Goal: Information Seeking & Learning: Learn about a topic

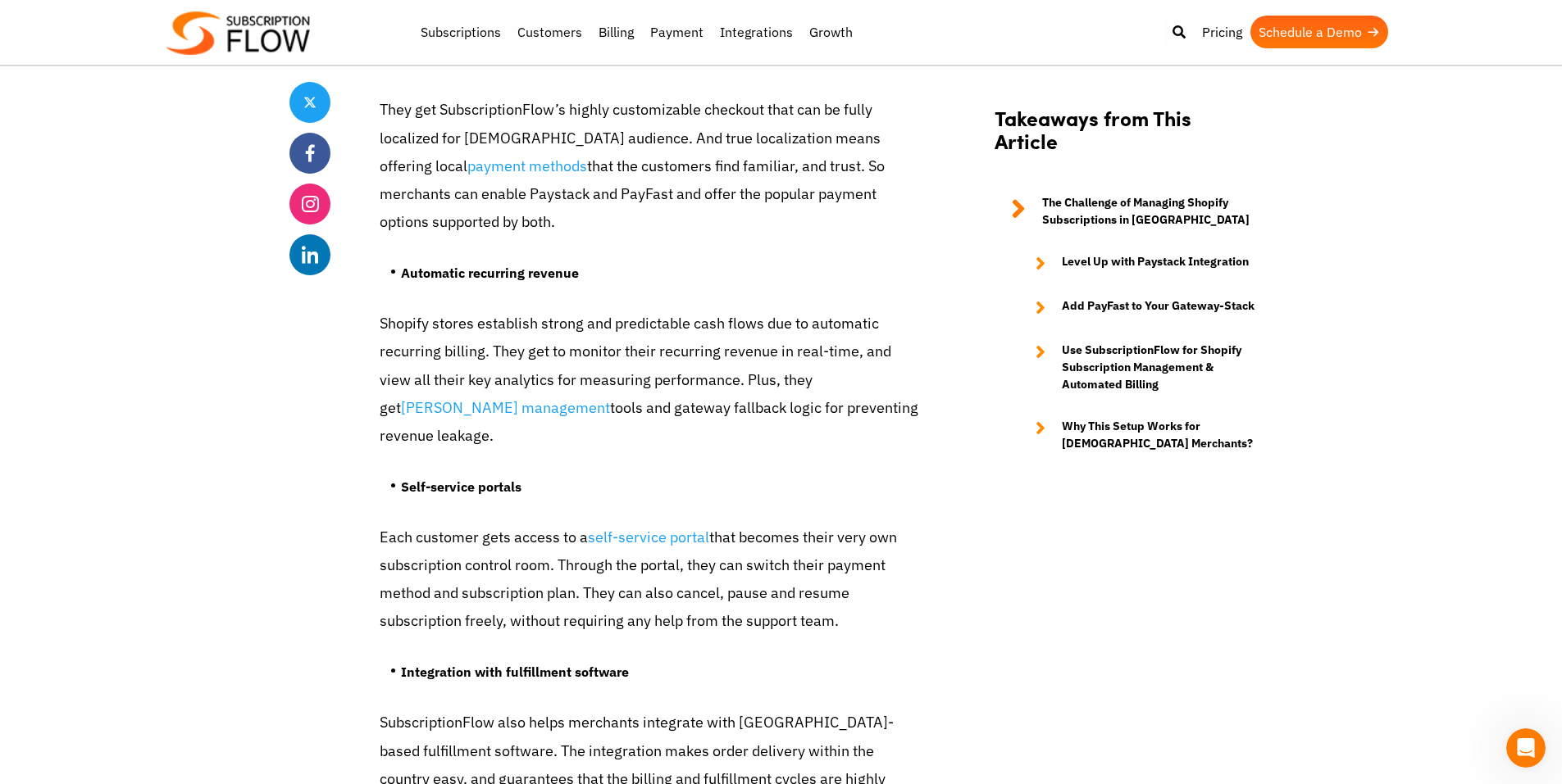
scroll to position [5326, 0]
click at [546, 34] on link "Customers" at bounding box center [549, 31] width 81 height 32
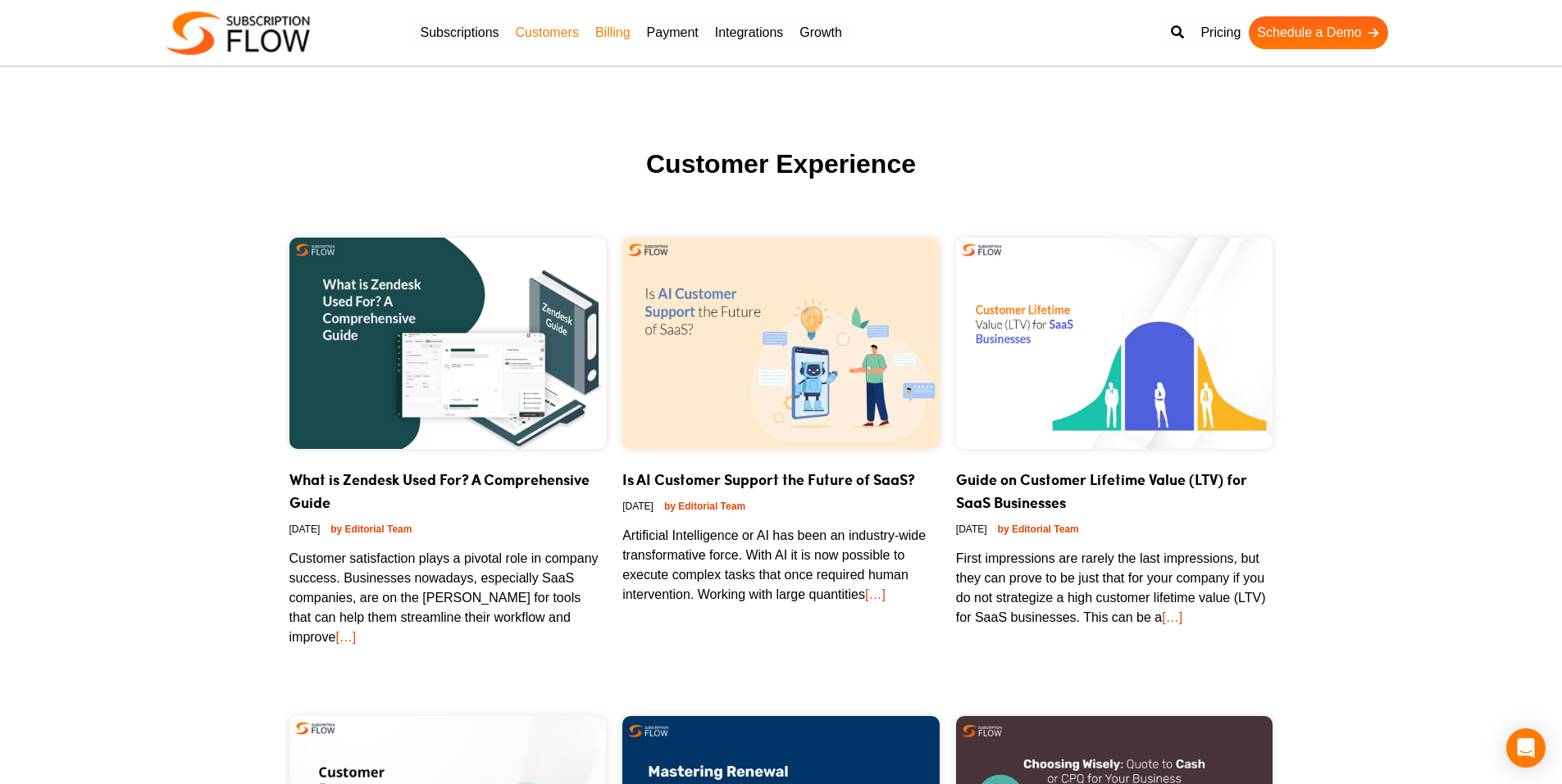
click at [609, 35] on link "Billing" at bounding box center [612, 32] width 52 height 32
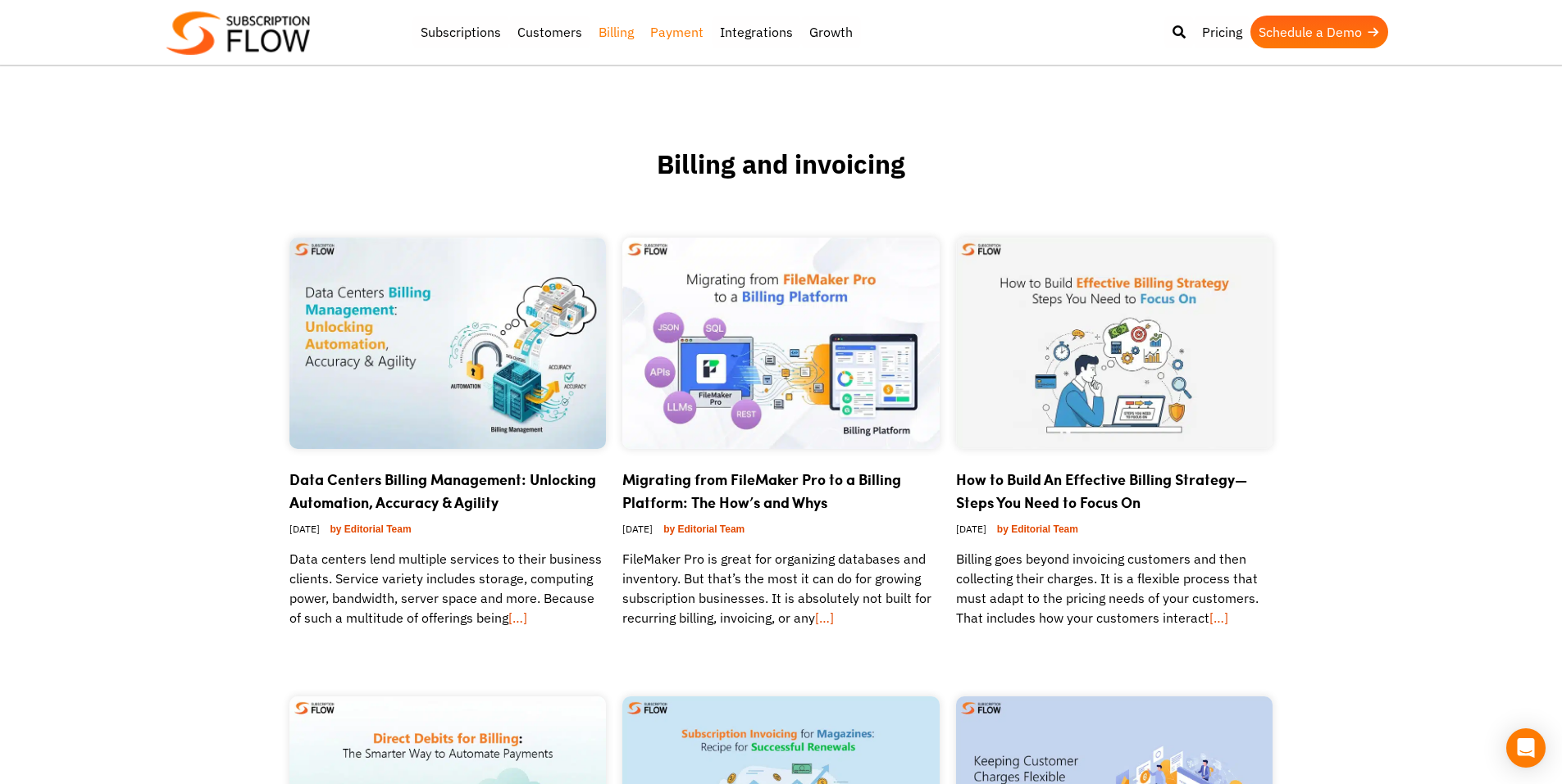
click at [683, 29] on link "Payment" at bounding box center [676, 31] width 70 height 32
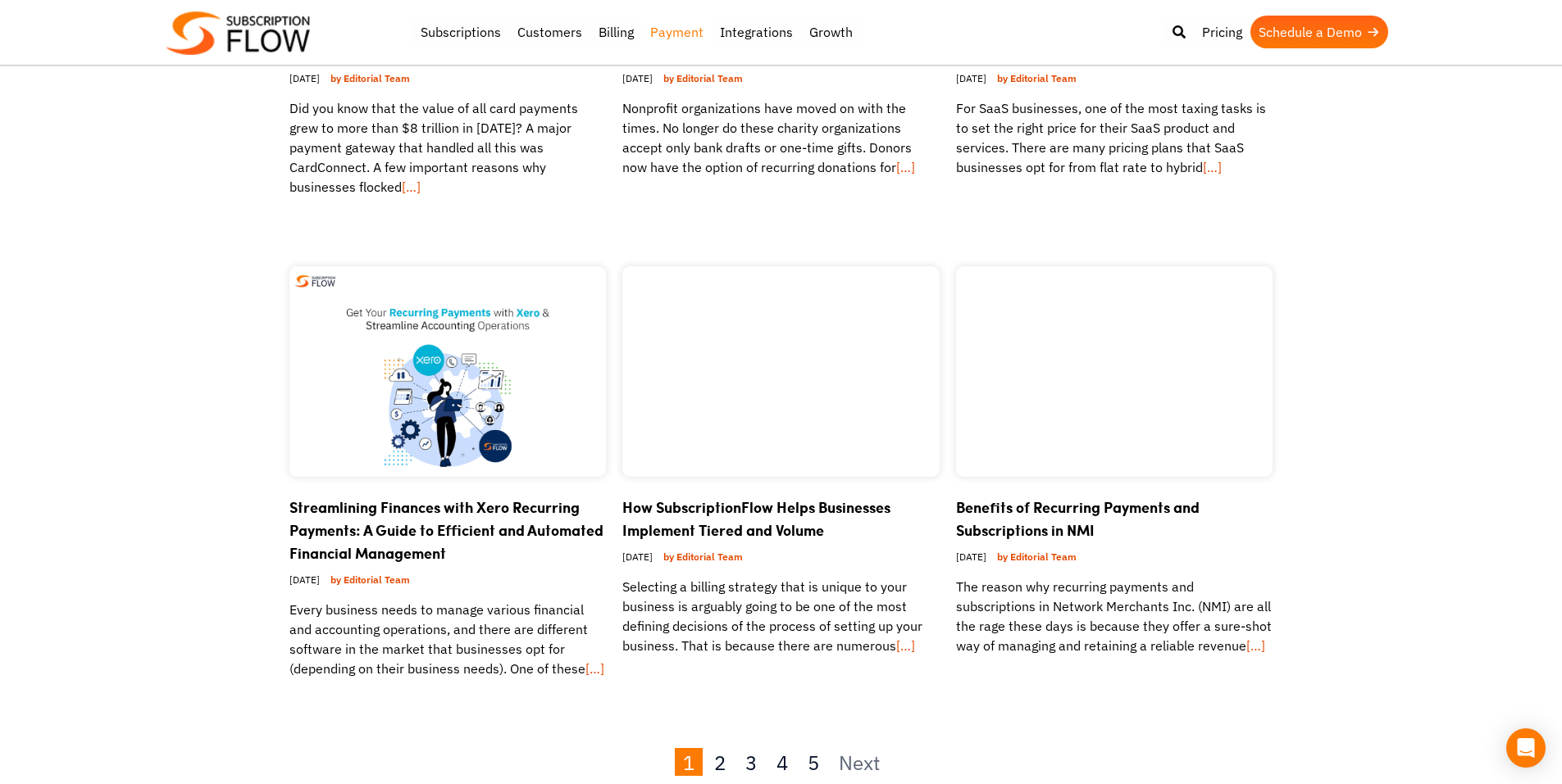
scroll to position [1393, 0]
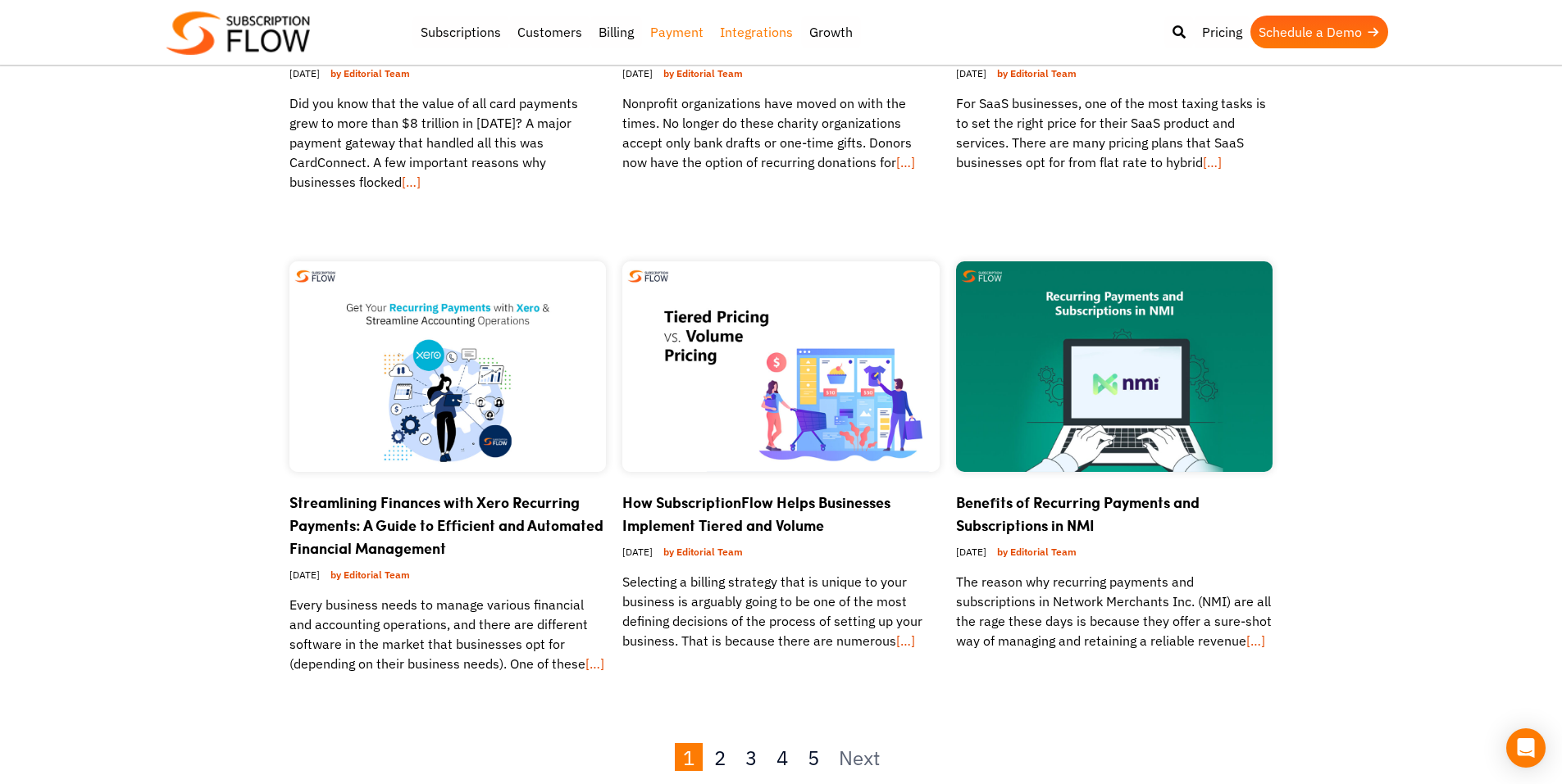
click at [782, 37] on link "Integrations" at bounding box center [756, 31] width 89 height 32
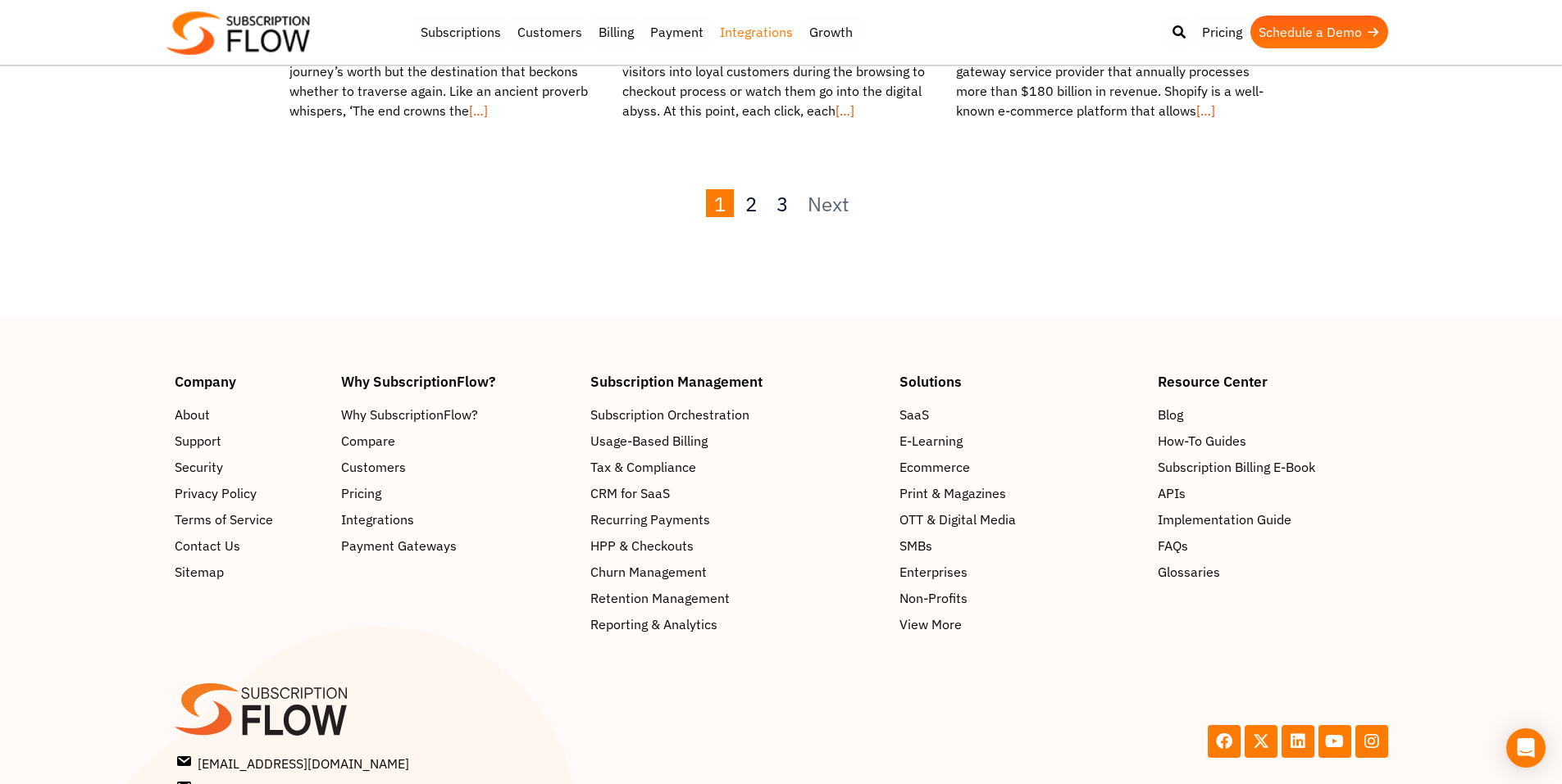
scroll to position [2036, 0]
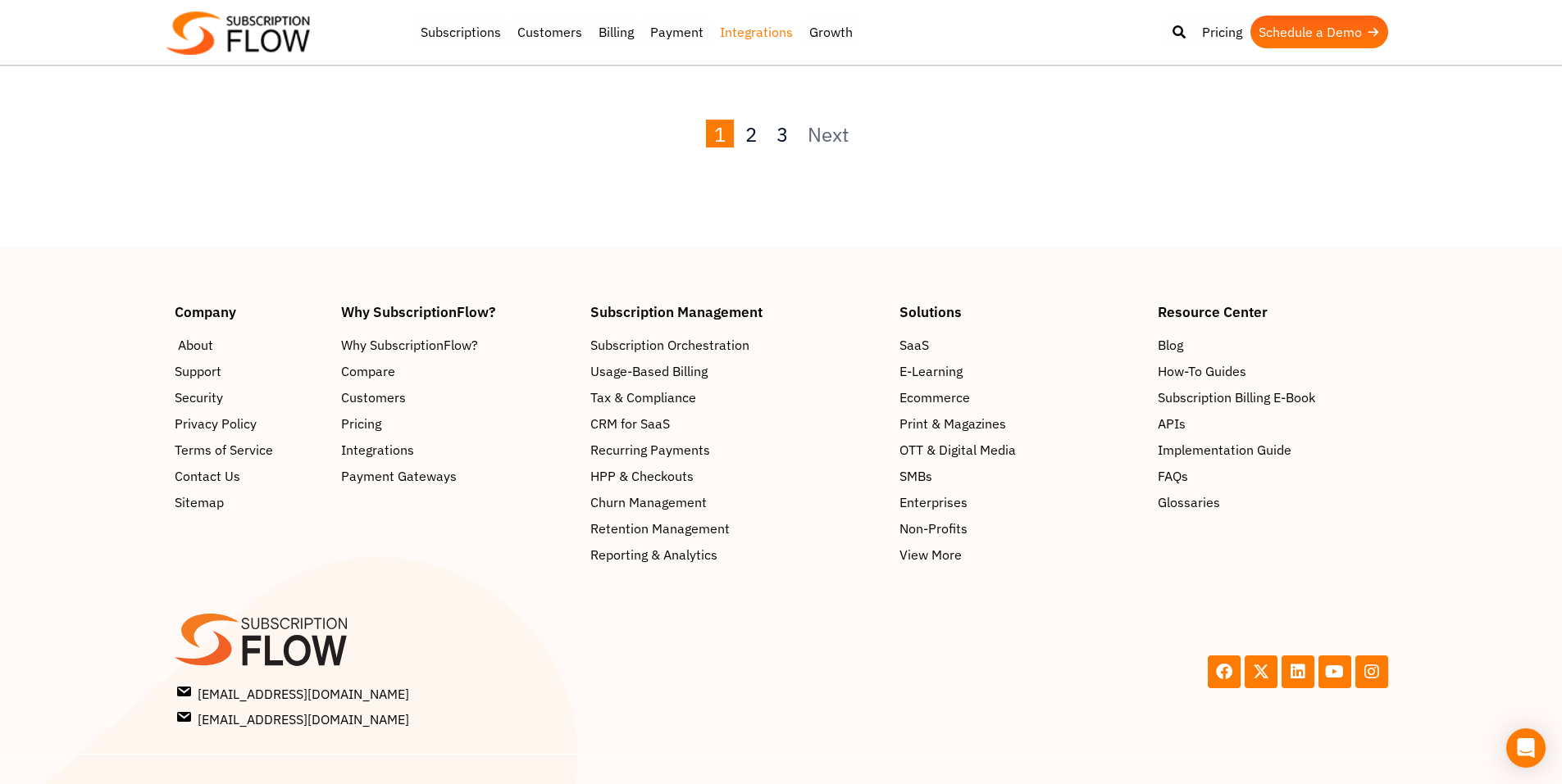
click at [195, 335] on span "About" at bounding box center [196, 345] width 35 height 20
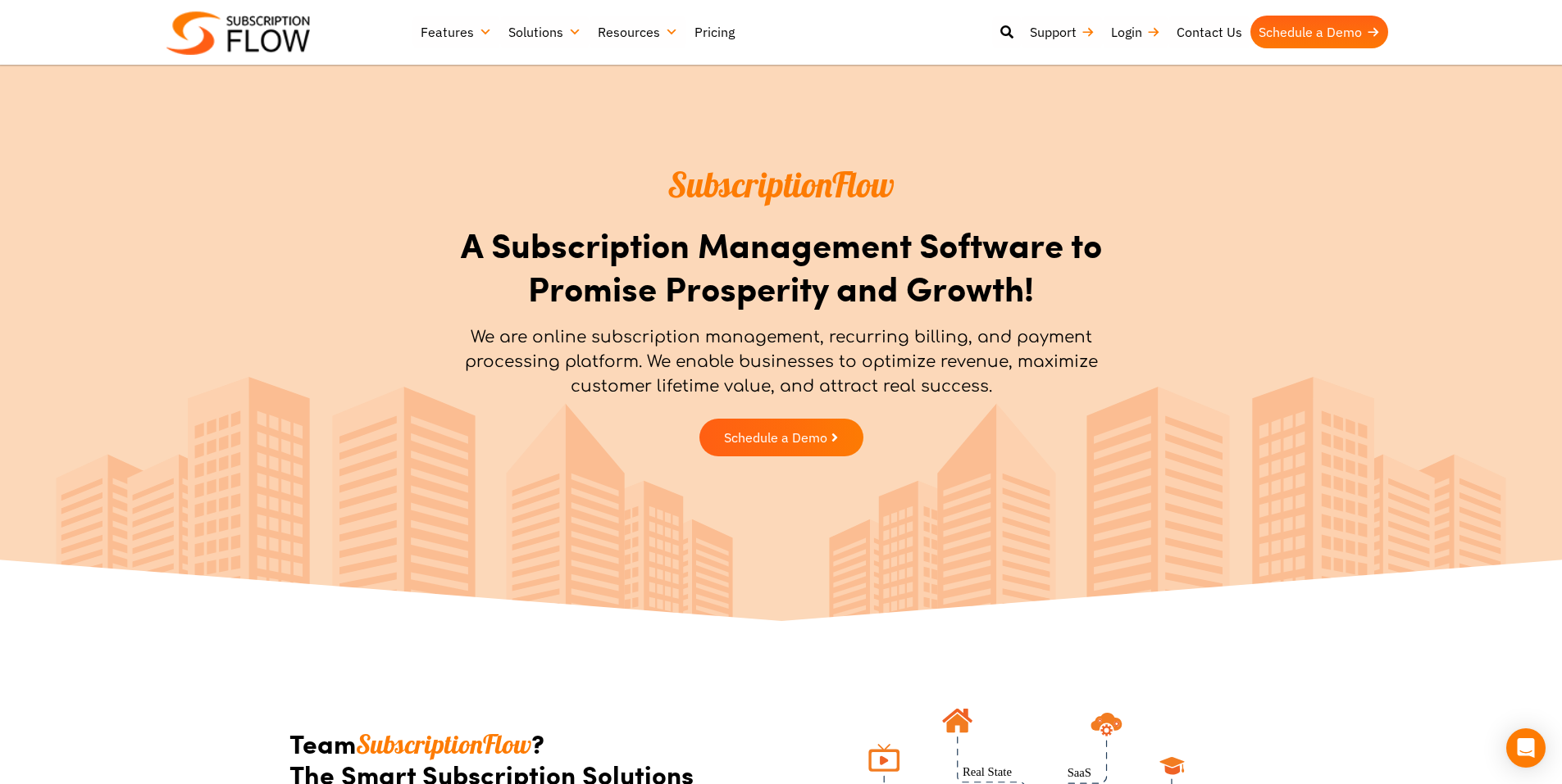
click at [728, 41] on link "Pricing" at bounding box center [715, 31] width 57 height 32
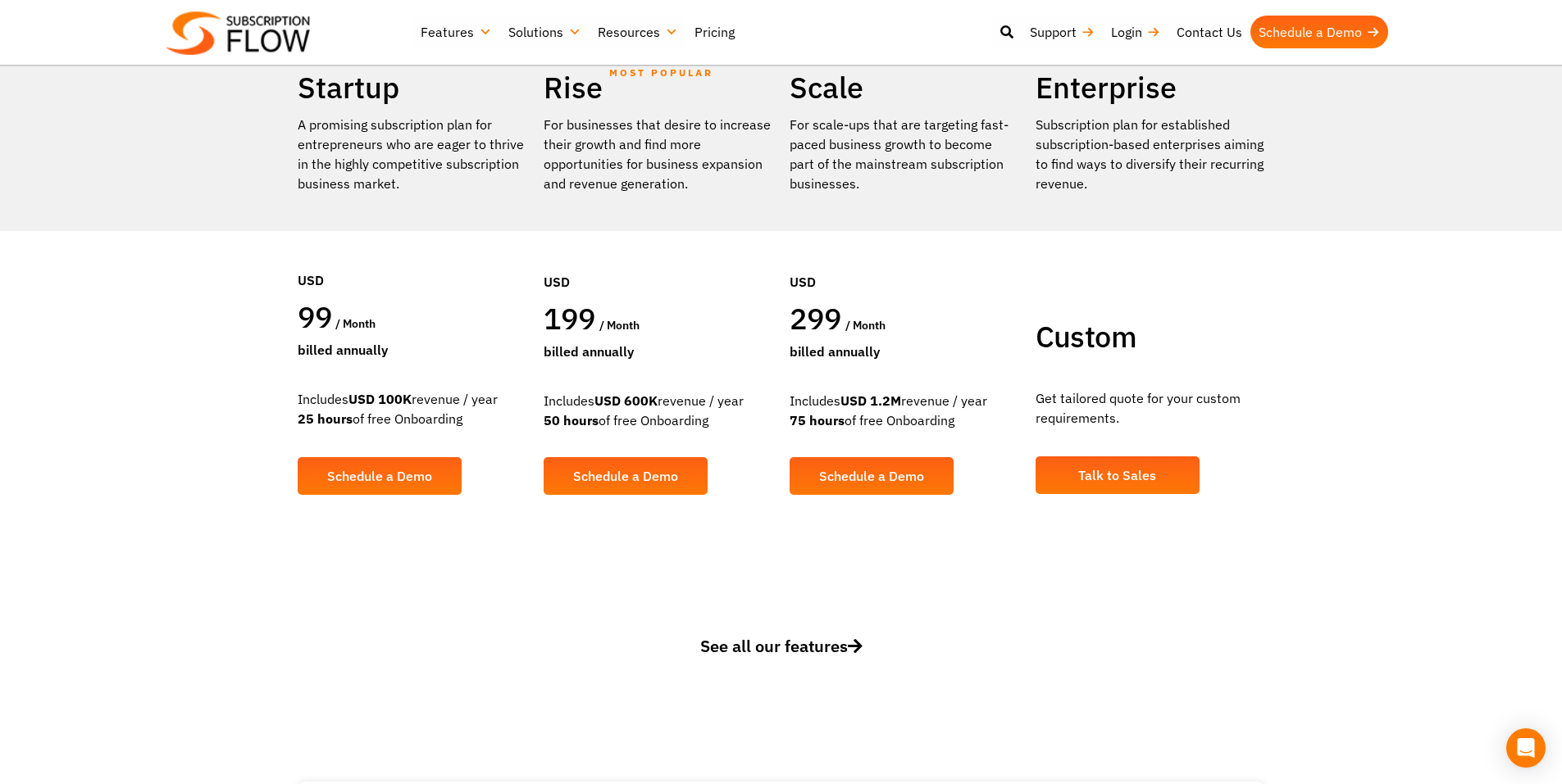
scroll to position [328, 0]
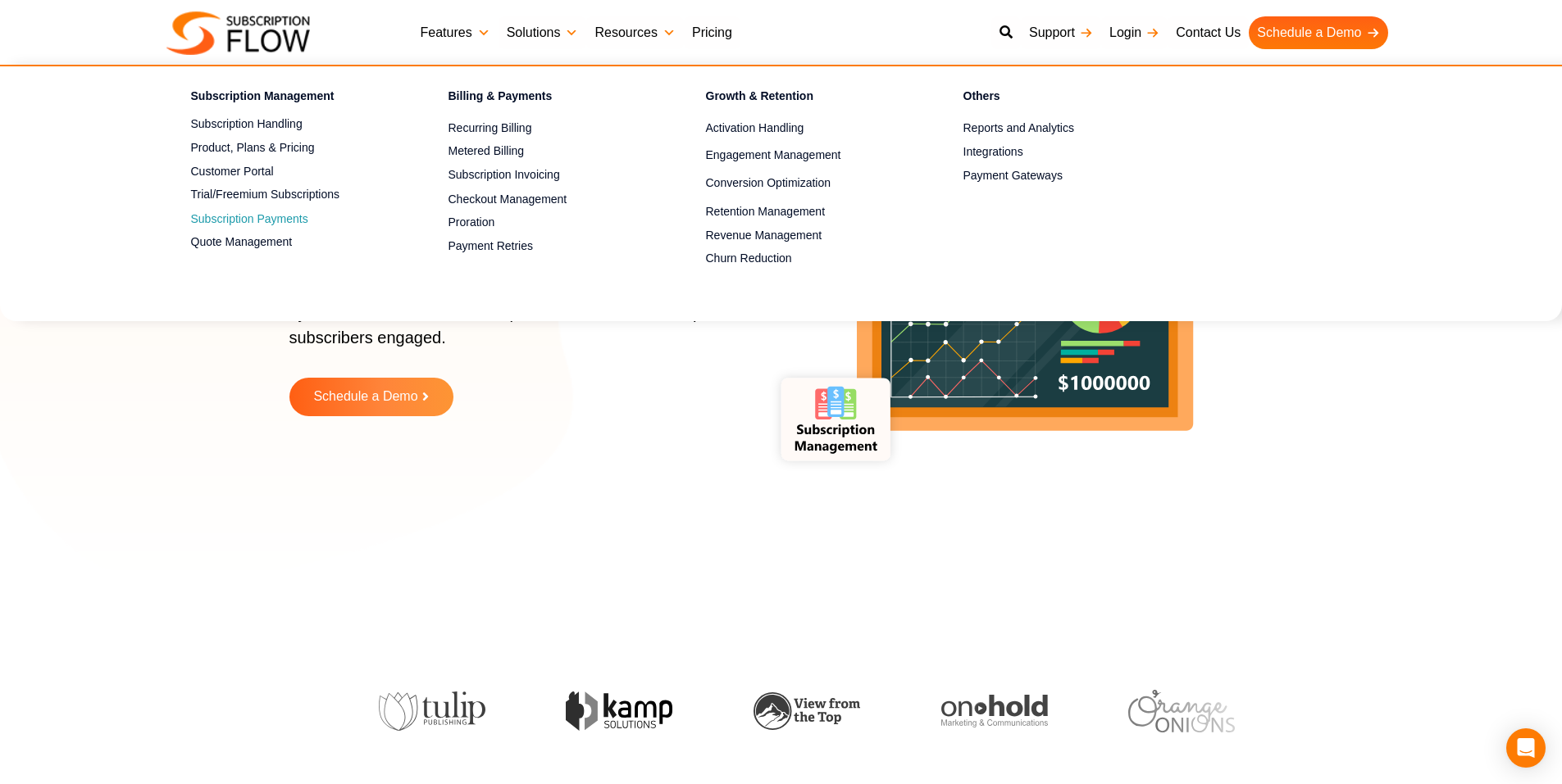
click at [290, 221] on span "Subscription Payments" at bounding box center [250, 219] width 118 height 18
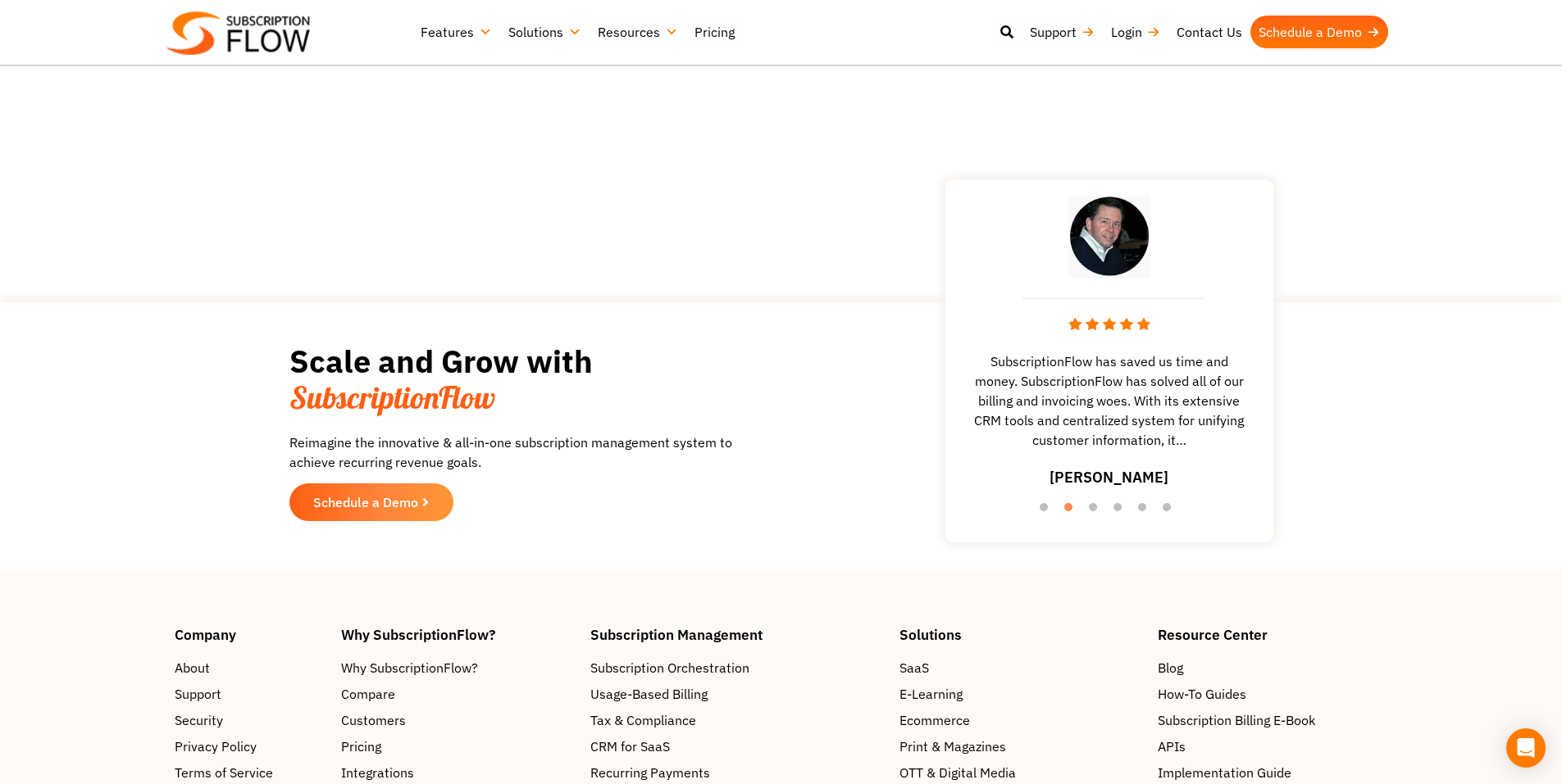
scroll to position [2868, 0]
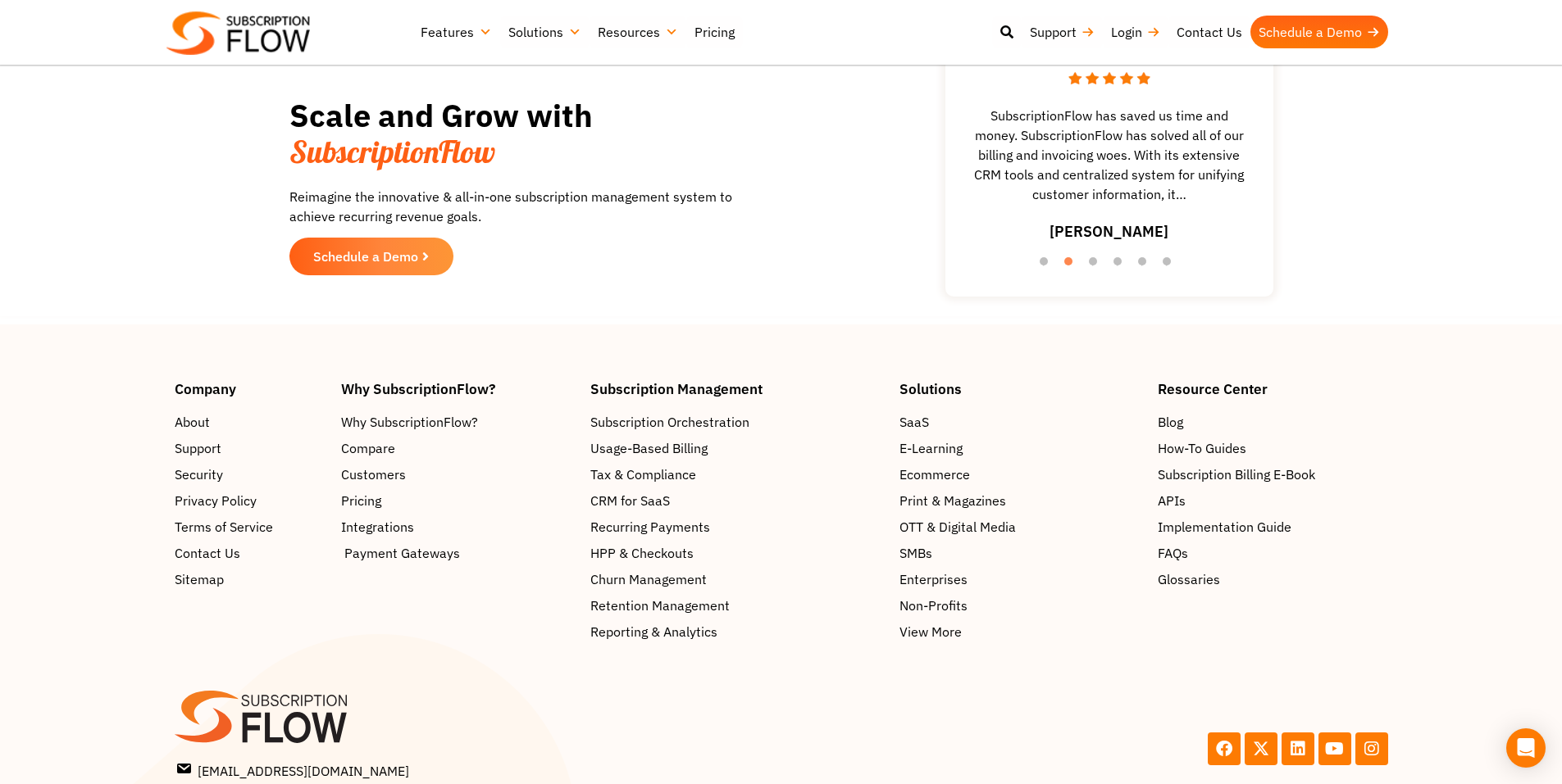
click at [398, 551] on span "Payment Gateways" at bounding box center [402, 553] width 116 height 20
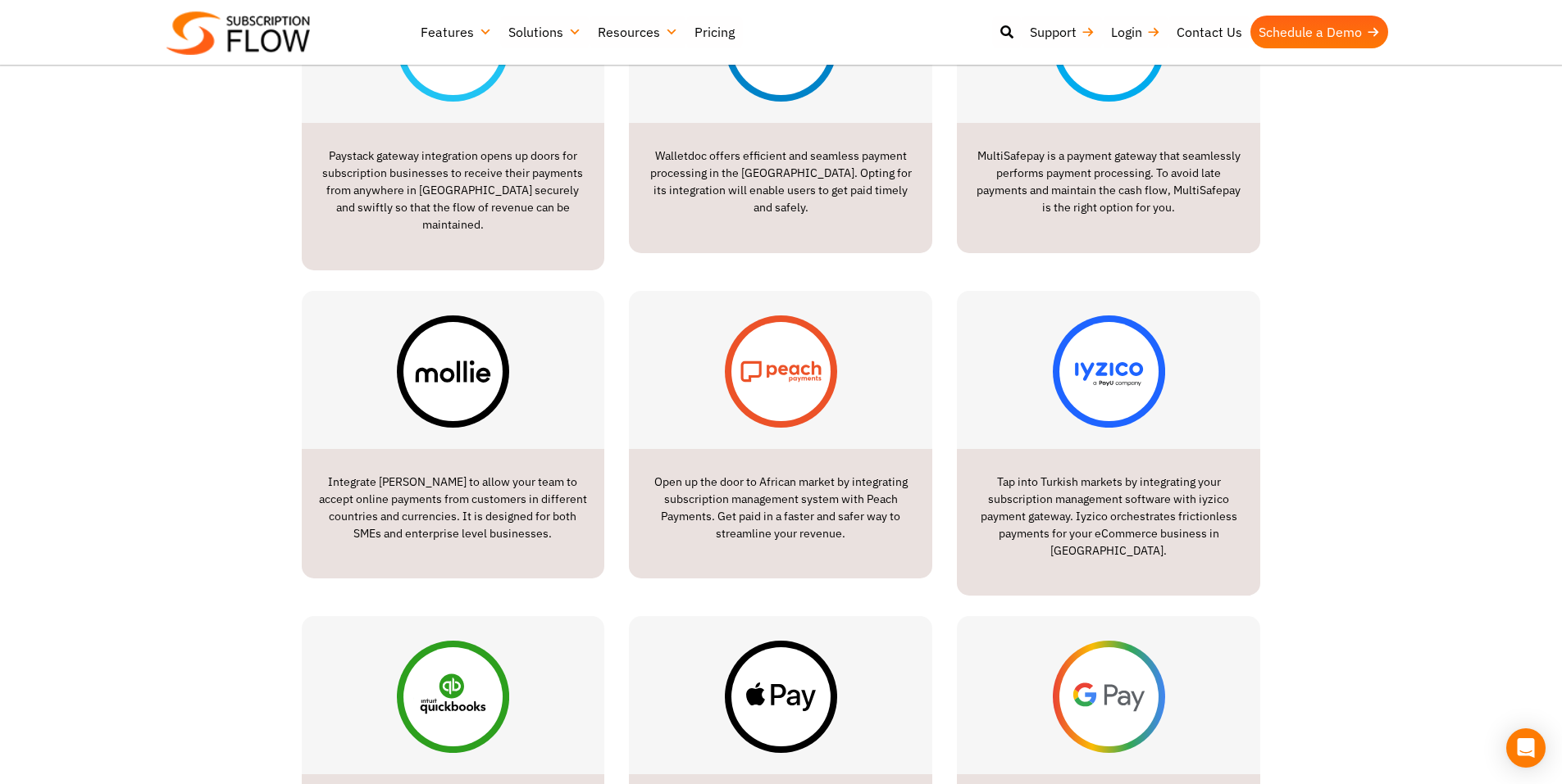
scroll to position [1803, 0]
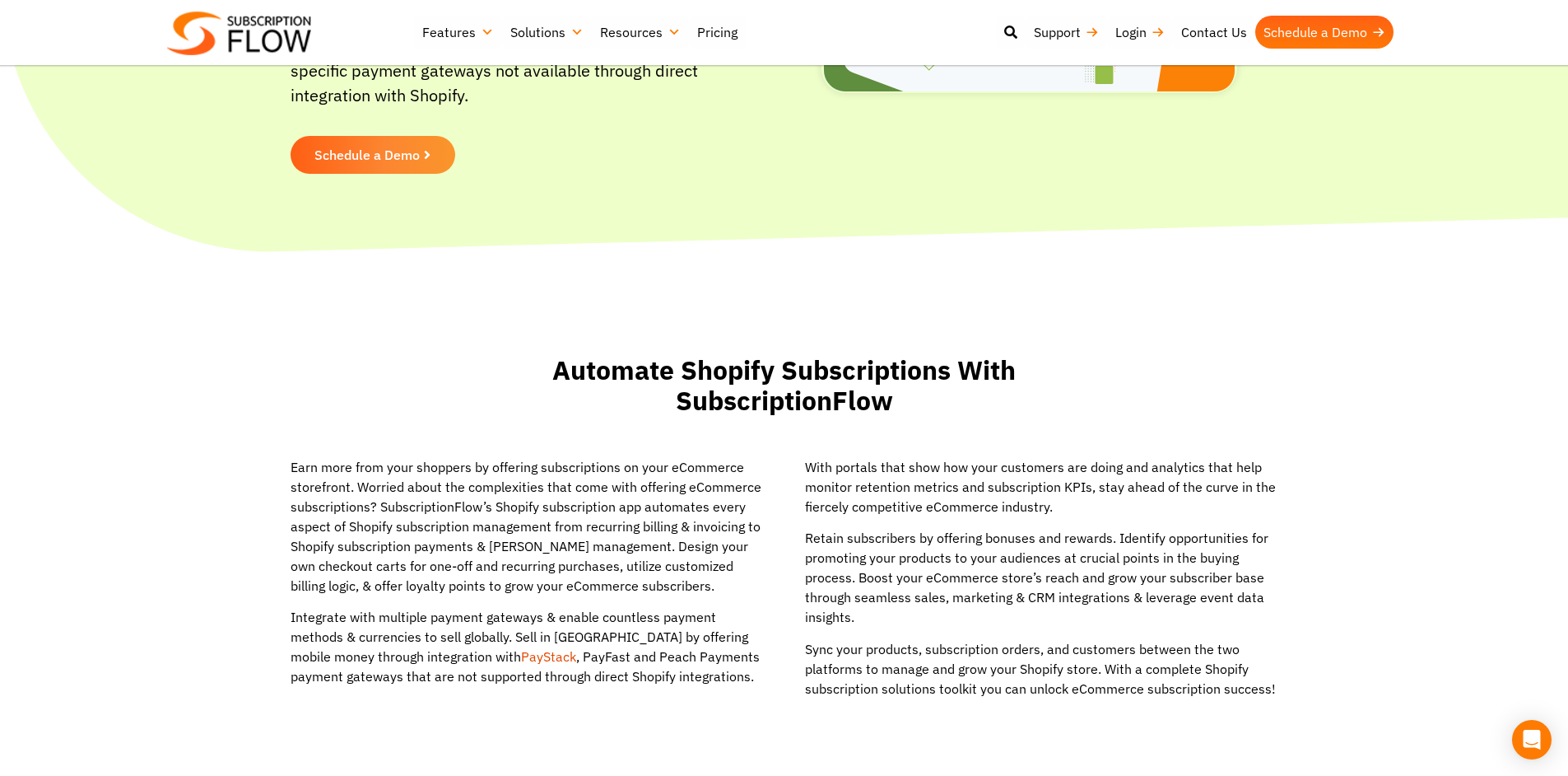
scroll to position [412, 0]
